Goal: Obtain resource: Download file/media

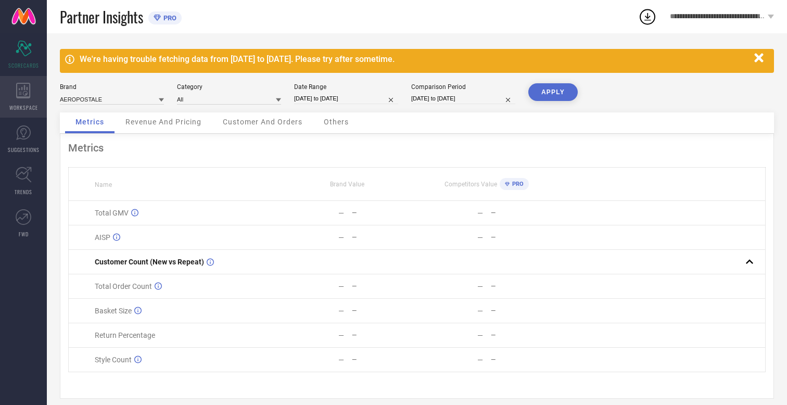
click at [23, 97] on icon at bounding box center [23, 91] width 14 height 16
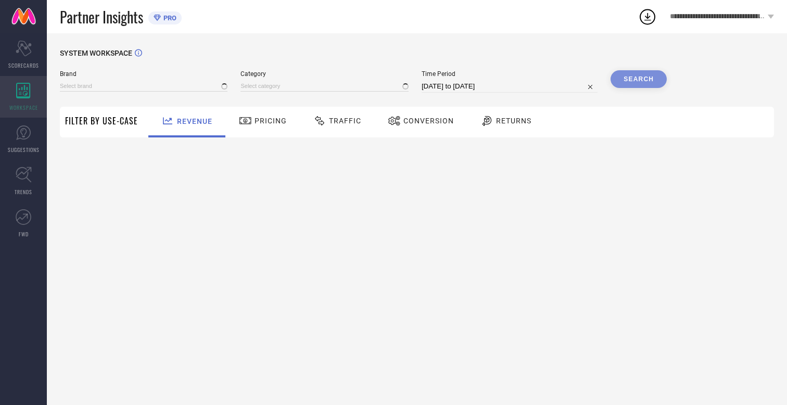
type input "AEROPOSTALE"
type input "All"
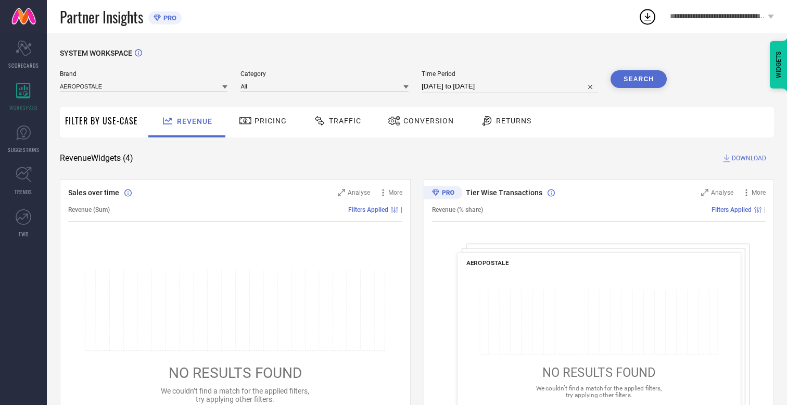
click at [425, 121] on span "Conversion" at bounding box center [428, 121] width 50 height 8
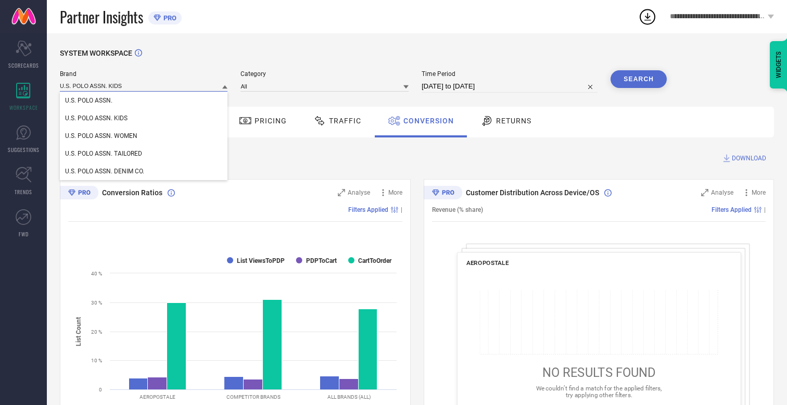
type input "U.S. POLO ASSN. KIDS"
click at [96, 119] on span "U.S. POLO ASSN. KIDS" at bounding box center [96, 117] width 62 height 7
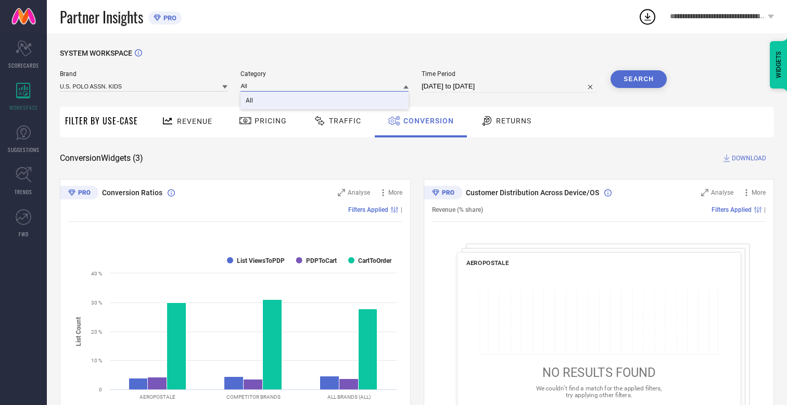
type input "All"
click at [250, 101] on span "All" at bounding box center [249, 100] width 7 height 7
click at [511, 86] on input "[DATE] to [DATE]" at bounding box center [510, 86] width 176 height 12
select select "7"
select select "2025"
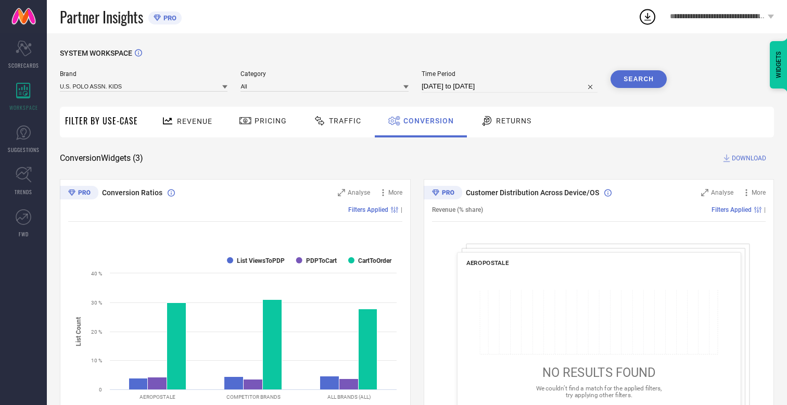
select select "8"
select select "2025"
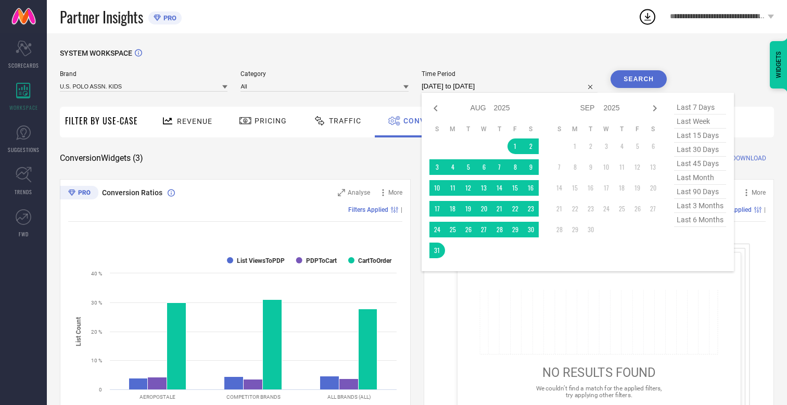
click at [593, 230] on td "30" at bounding box center [591, 230] width 16 height 16
click at [639, 79] on button "Search" at bounding box center [638, 79] width 56 height 18
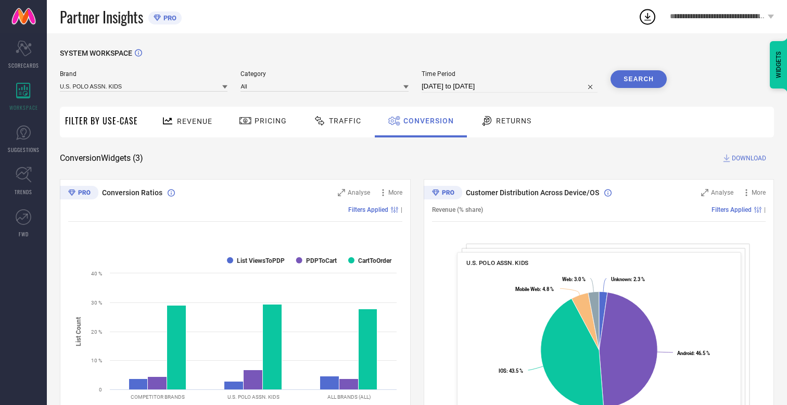
click at [749, 158] on span "DOWNLOAD" at bounding box center [749, 158] width 34 height 10
click at [654, 6] on div "**********" at bounding box center [712, 16] width 149 height 33
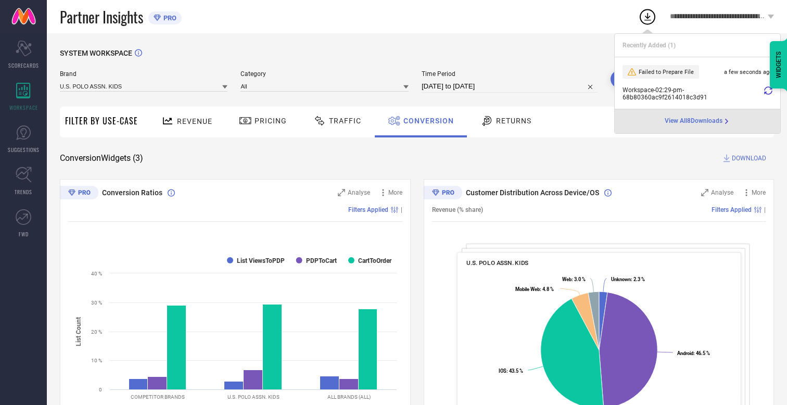
click at [463, 86] on input "[DATE] to [DATE]" at bounding box center [510, 86] width 176 height 12
select select "7"
select select "2025"
select select "8"
select select "2025"
